Goal: Task Accomplishment & Management: Manage account settings

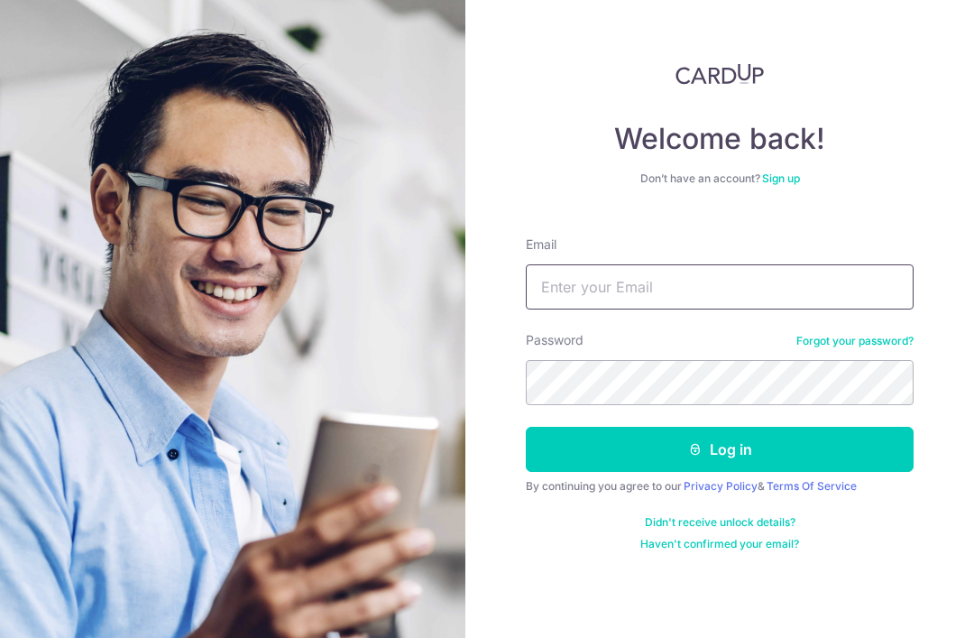
click at [617, 290] on input "Email" at bounding box center [720, 286] width 388 height 45
click at [613, 292] on input "Email" at bounding box center [720, 286] width 388 height 45
type input "Jason.desouza@claevents.com"
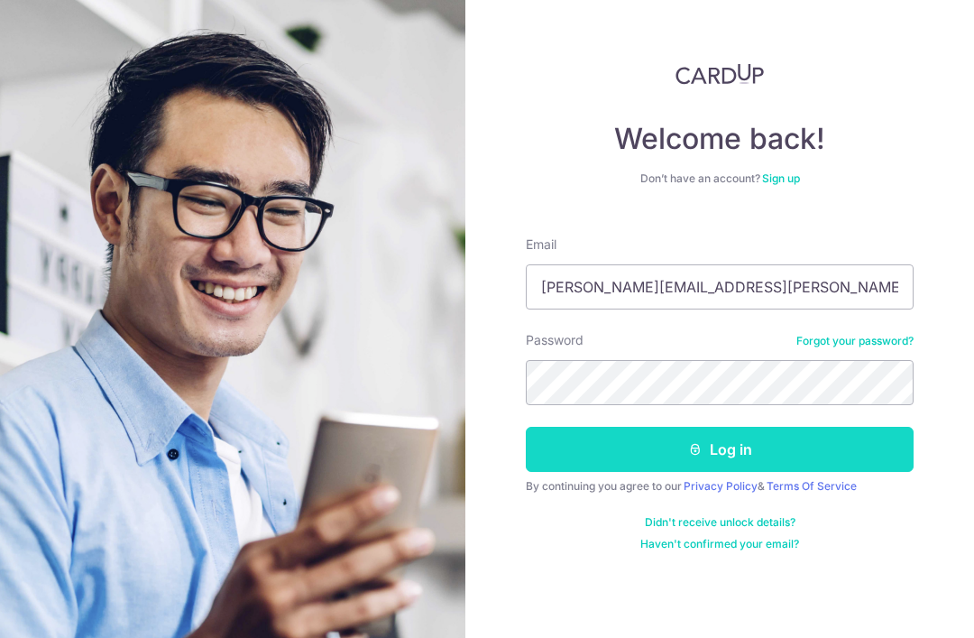
click at [780, 450] on button "Log in" at bounding box center [720, 449] width 388 height 45
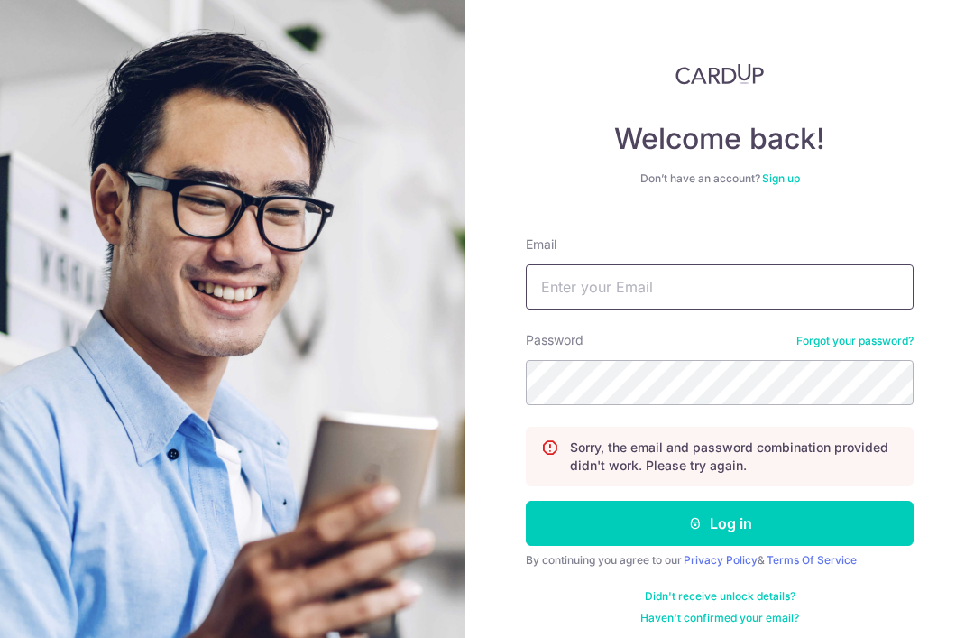
click at [605, 288] on input "Email" at bounding box center [720, 286] width 388 height 45
type input "Jason.desouza@claevents.com.sg"
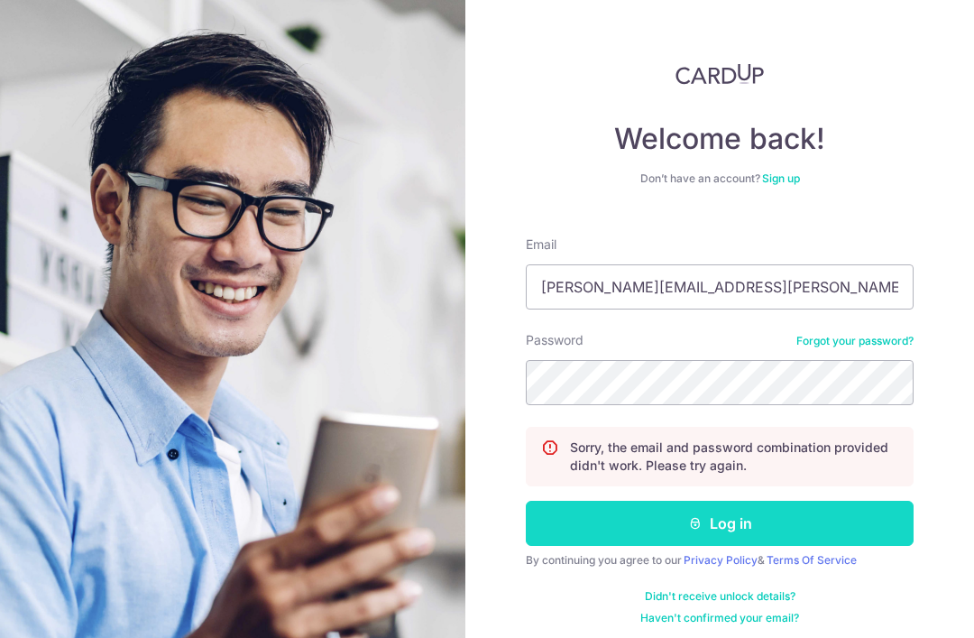
click at [755, 521] on button "Log in" at bounding box center [720, 523] width 388 height 45
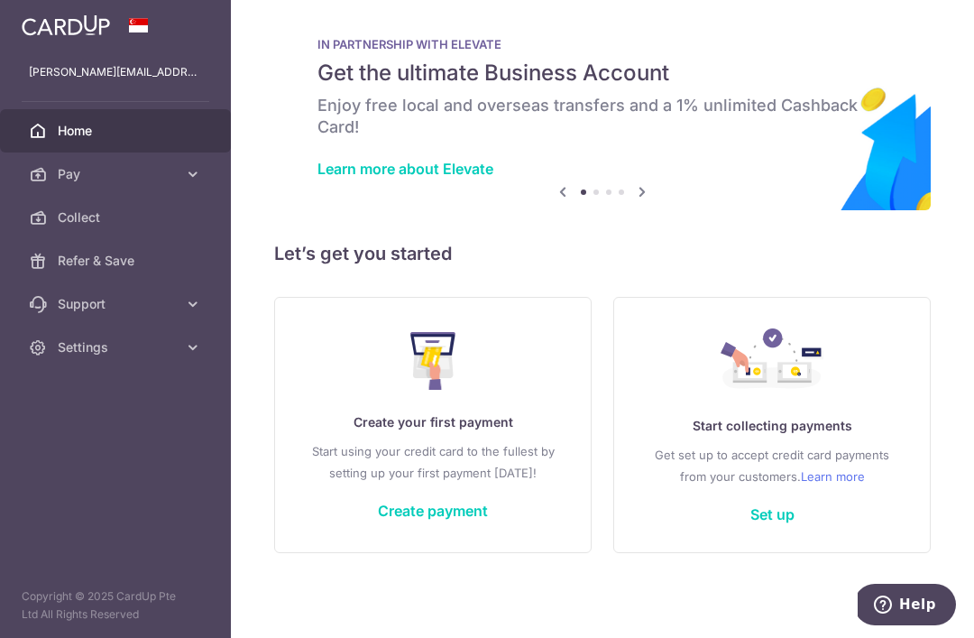
scroll to position [36, 0]
click at [751, 523] on link "Set up" at bounding box center [773, 514] width 44 height 18
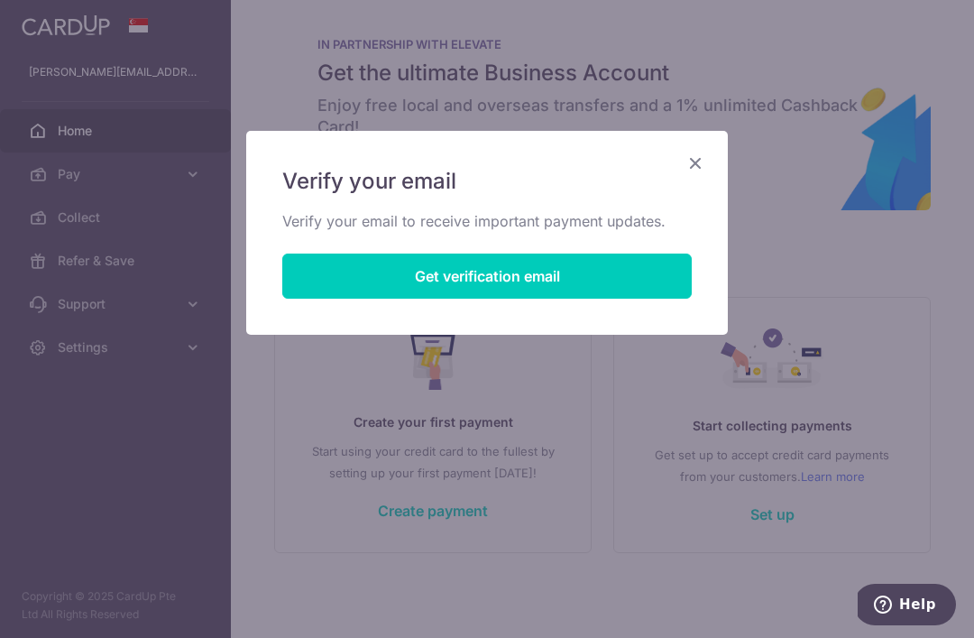
click at [698, 159] on icon "Close" at bounding box center [696, 163] width 22 height 23
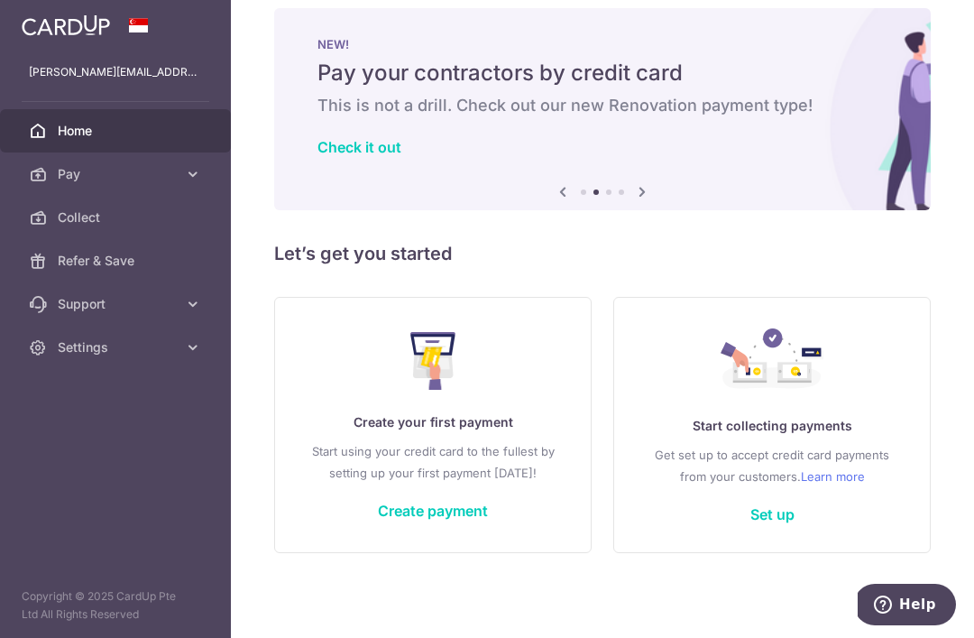
scroll to position [14, 0]
